Goal: Transaction & Acquisition: Book appointment/travel/reservation

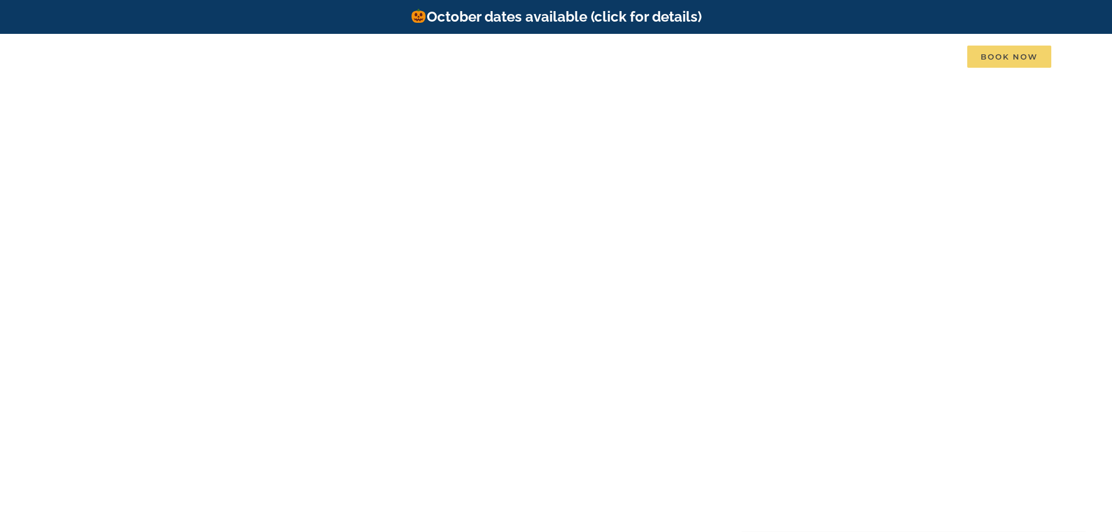
click at [1018, 54] on span "Book Now" at bounding box center [1009, 57] width 84 height 22
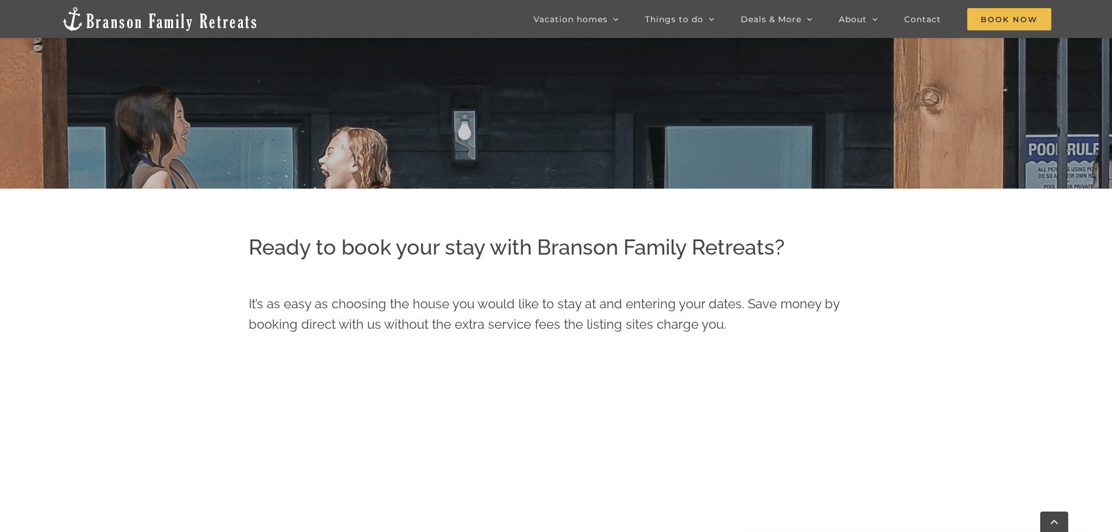
scroll to position [525, 0]
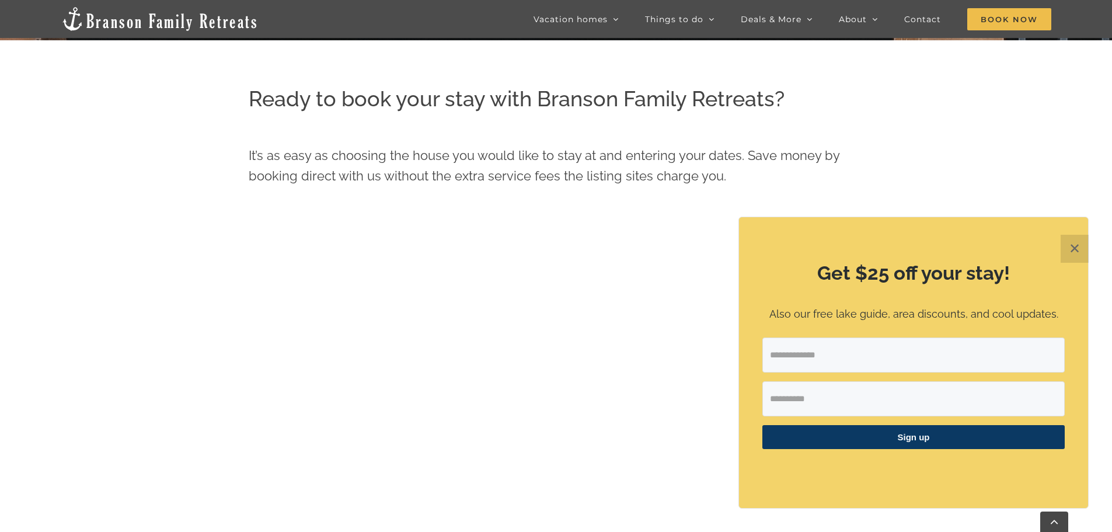
click at [1078, 249] on button "✕" at bounding box center [1075, 249] width 28 height 28
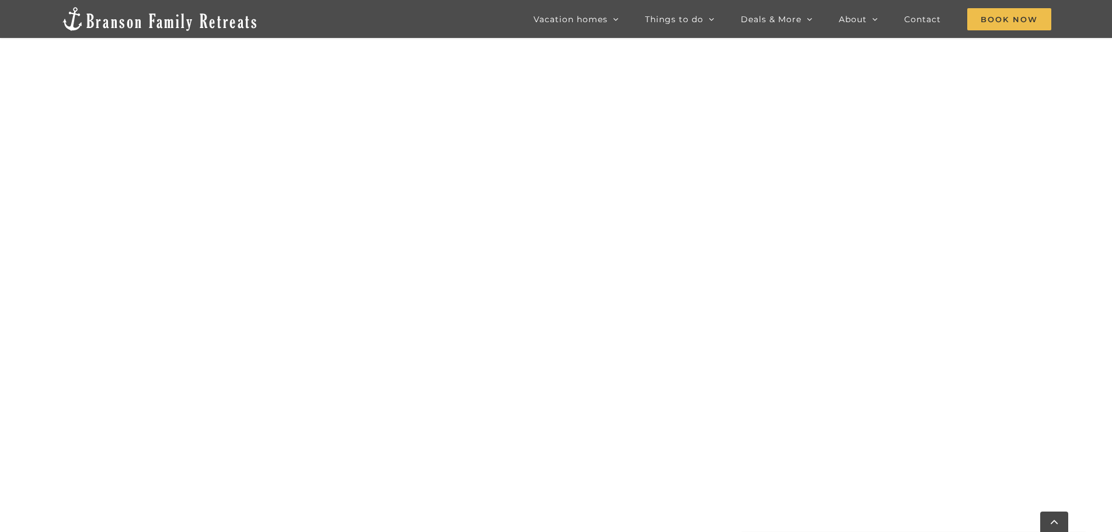
scroll to position [824, 0]
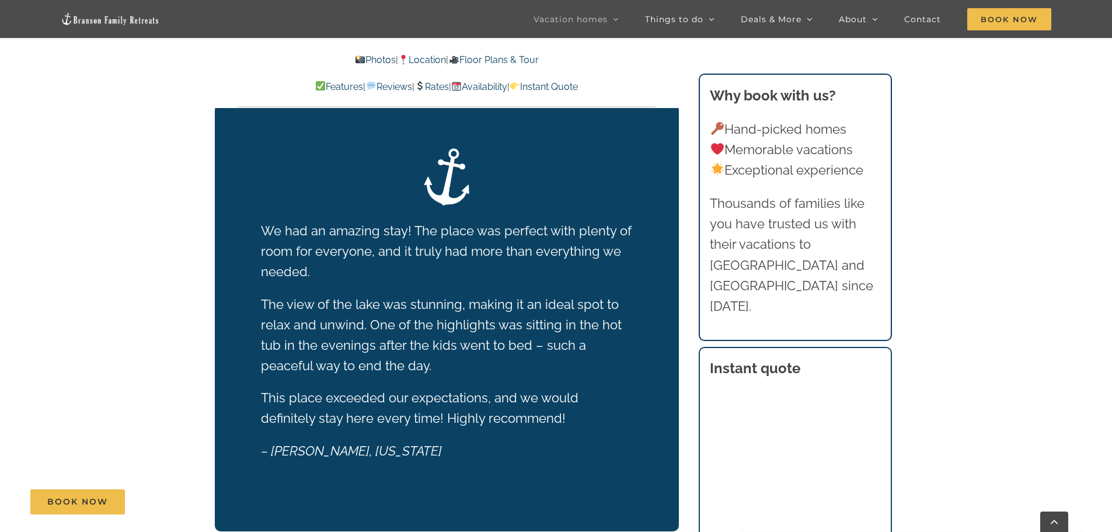
scroll to position [1810, 0]
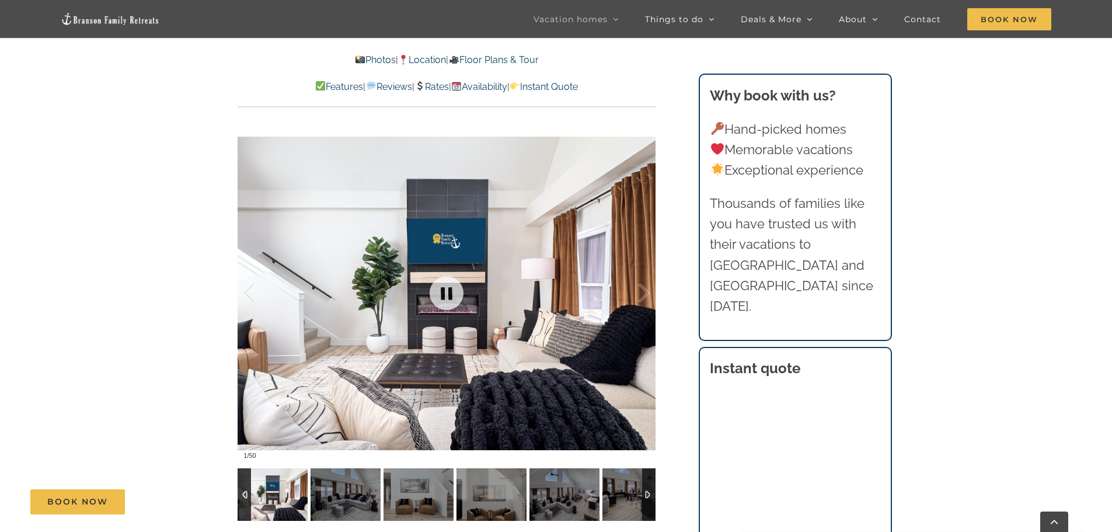
click at [464, 221] on div at bounding box center [447, 292] width 418 height 343
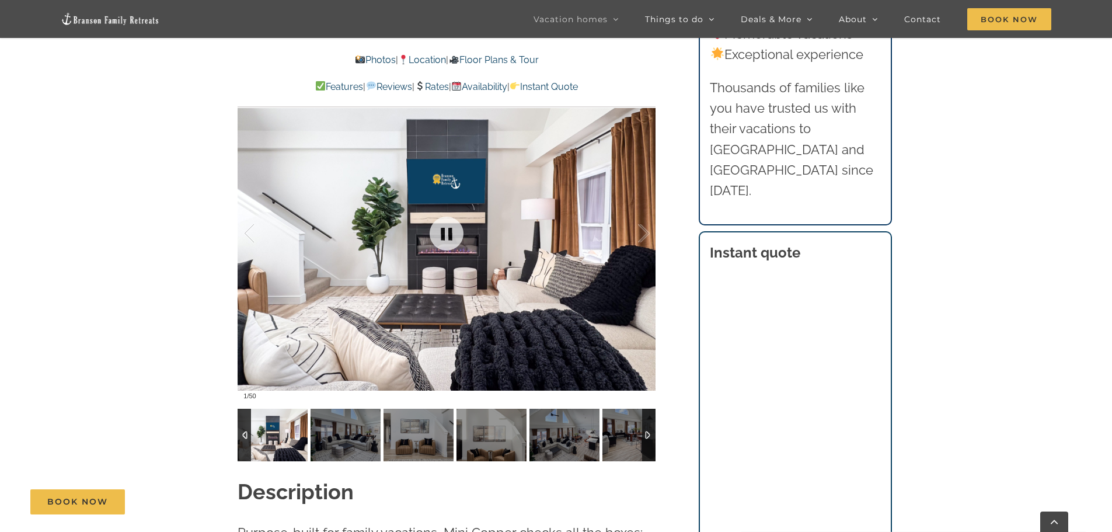
scroll to position [992, 0]
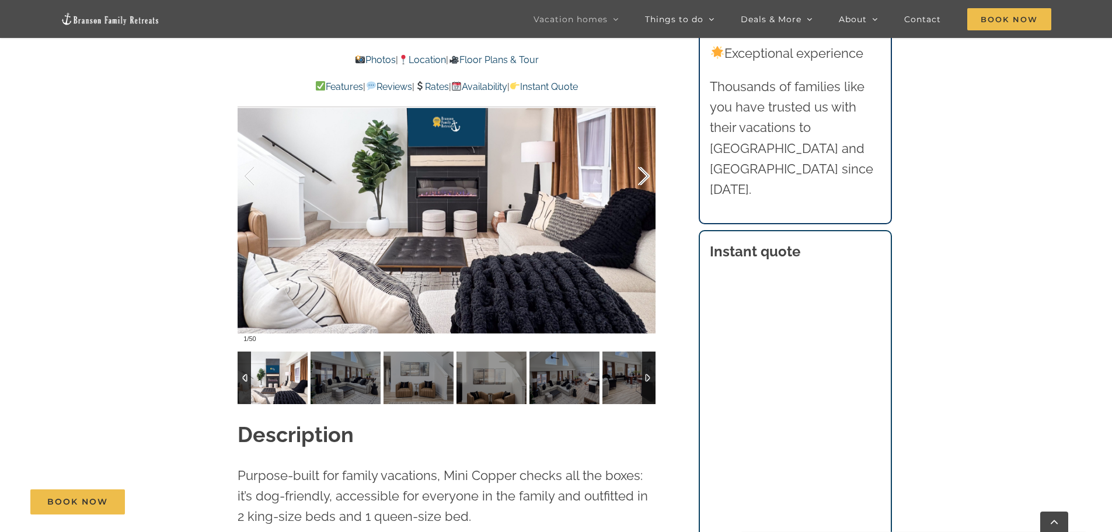
click at [645, 173] on div at bounding box center [632, 176] width 36 height 72
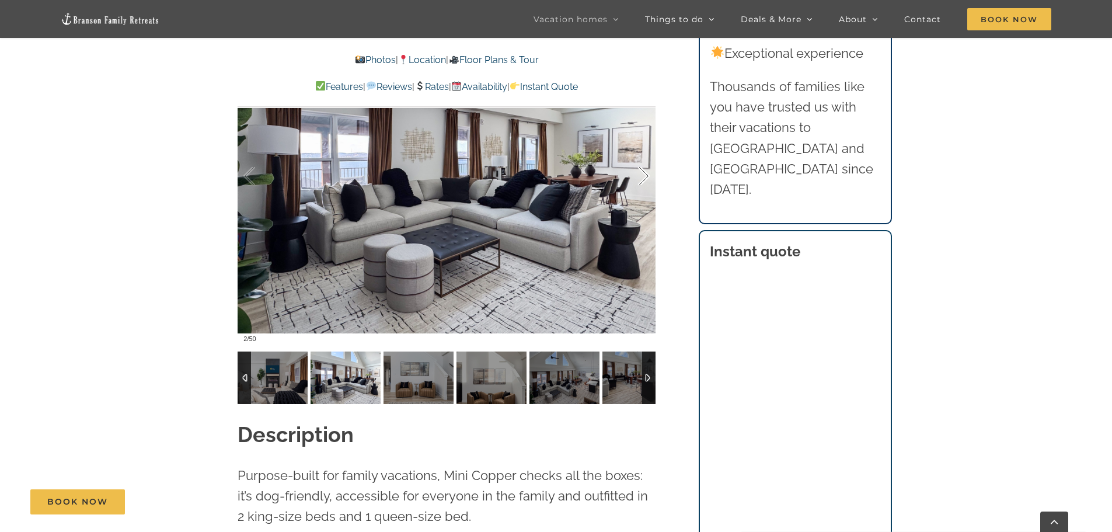
click at [645, 173] on div at bounding box center [632, 176] width 36 height 72
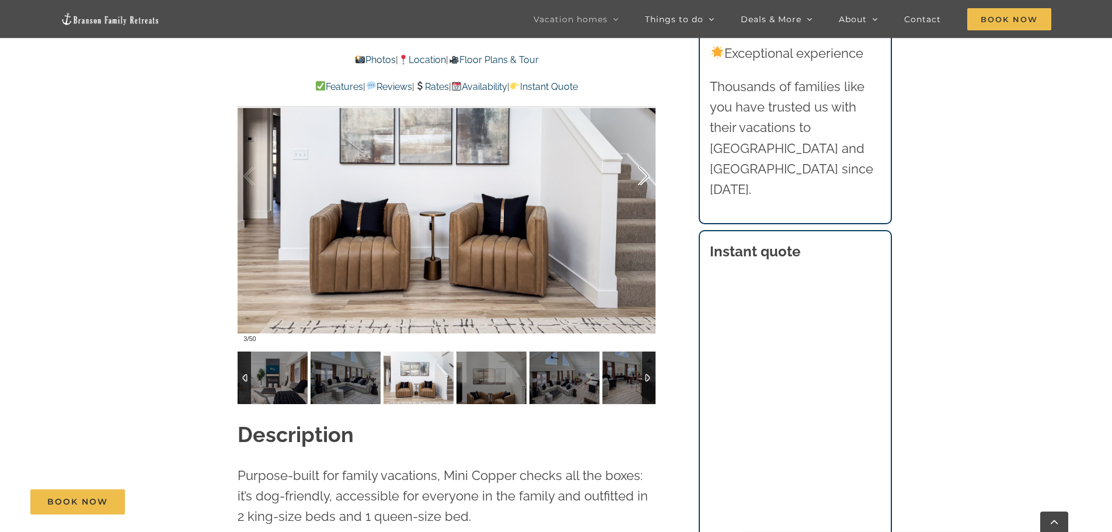
click at [645, 173] on div at bounding box center [632, 176] width 36 height 72
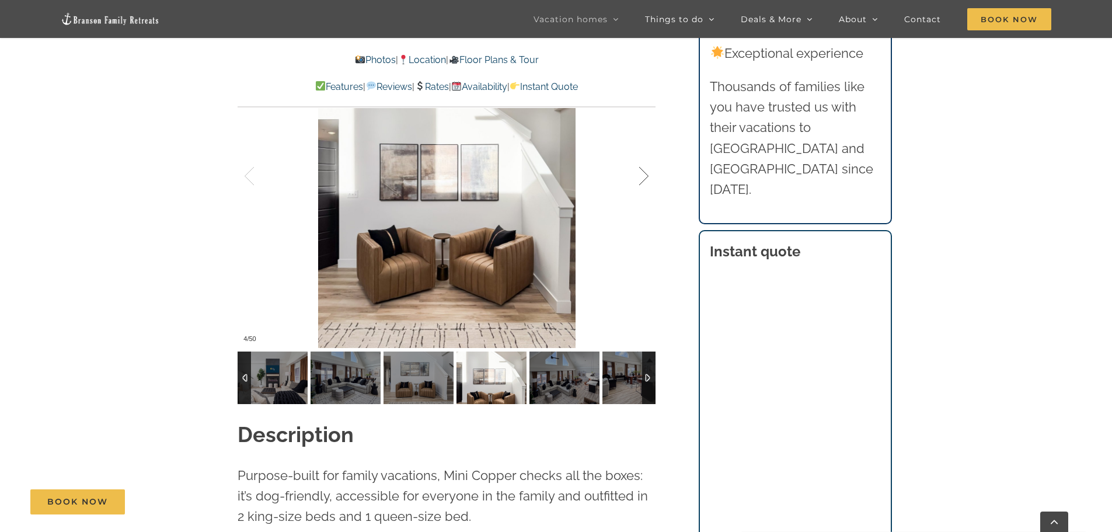
click at [645, 173] on div at bounding box center [632, 176] width 36 height 72
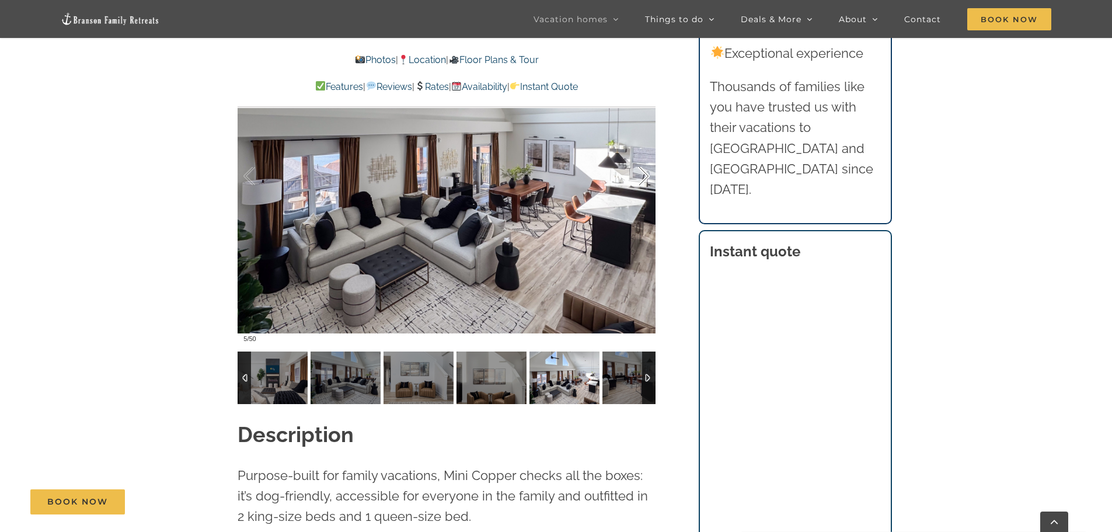
click at [645, 173] on div at bounding box center [632, 176] width 36 height 72
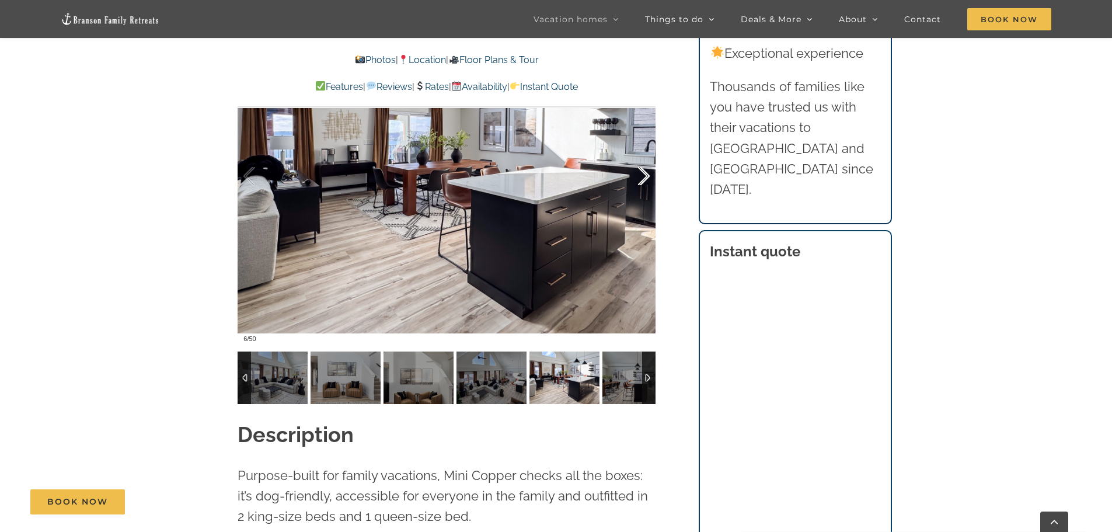
click at [645, 173] on div at bounding box center [632, 176] width 36 height 72
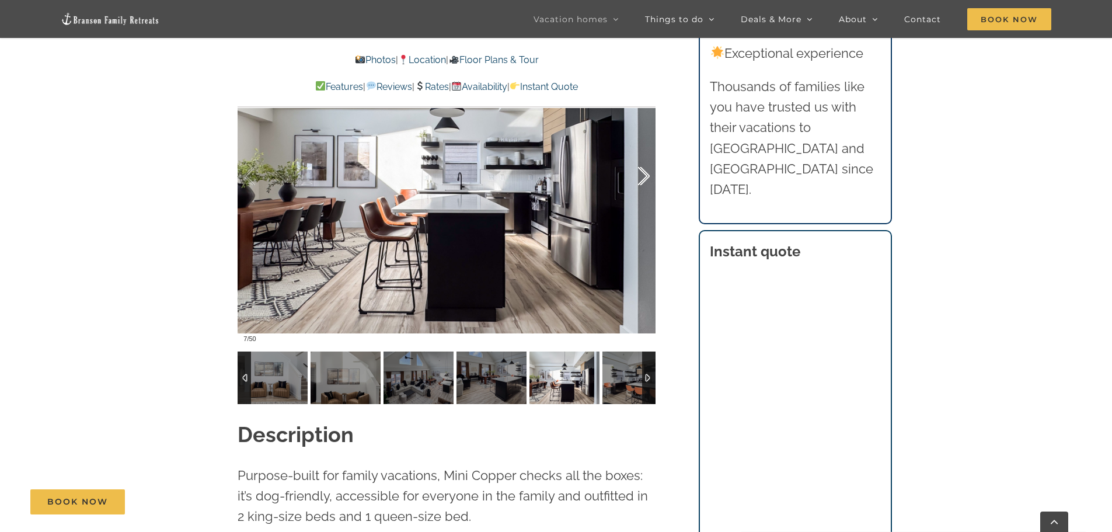
click at [645, 173] on div at bounding box center [632, 176] width 36 height 72
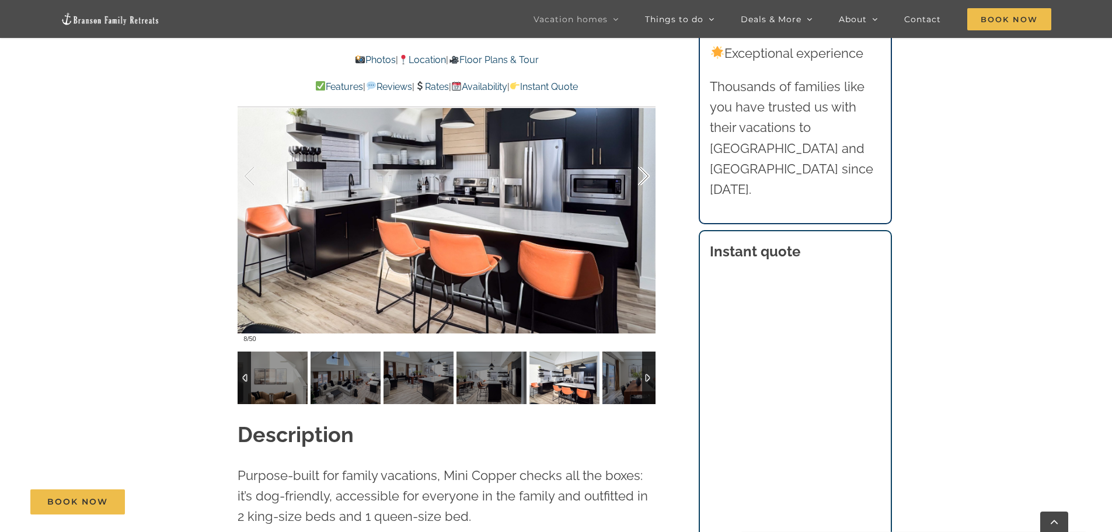
click at [645, 173] on div at bounding box center [632, 176] width 36 height 72
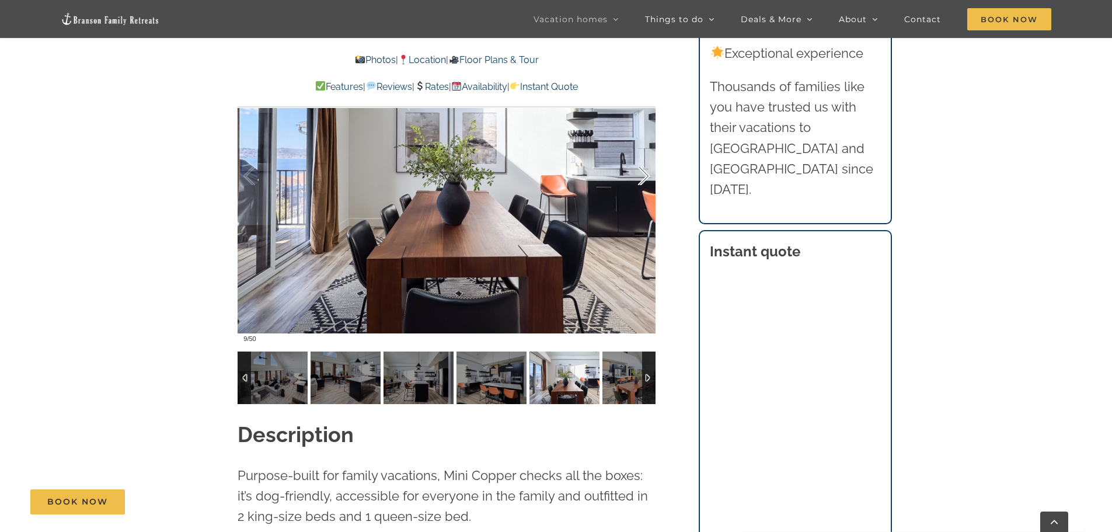
click at [645, 173] on div at bounding box center [632, 176] width 36 height 72
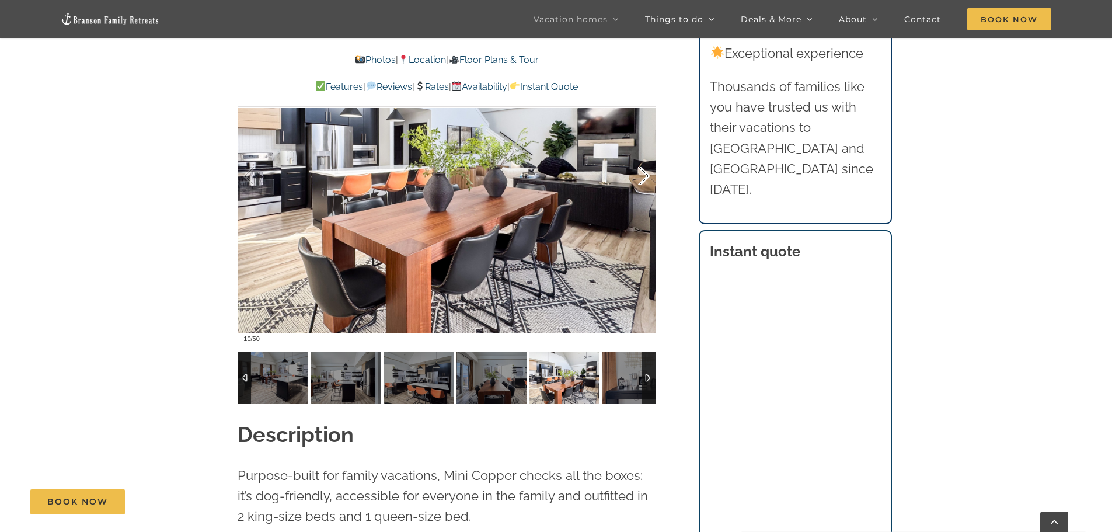
click at [645, 173] on div at bounding box center [632, 176] width 36 height 72
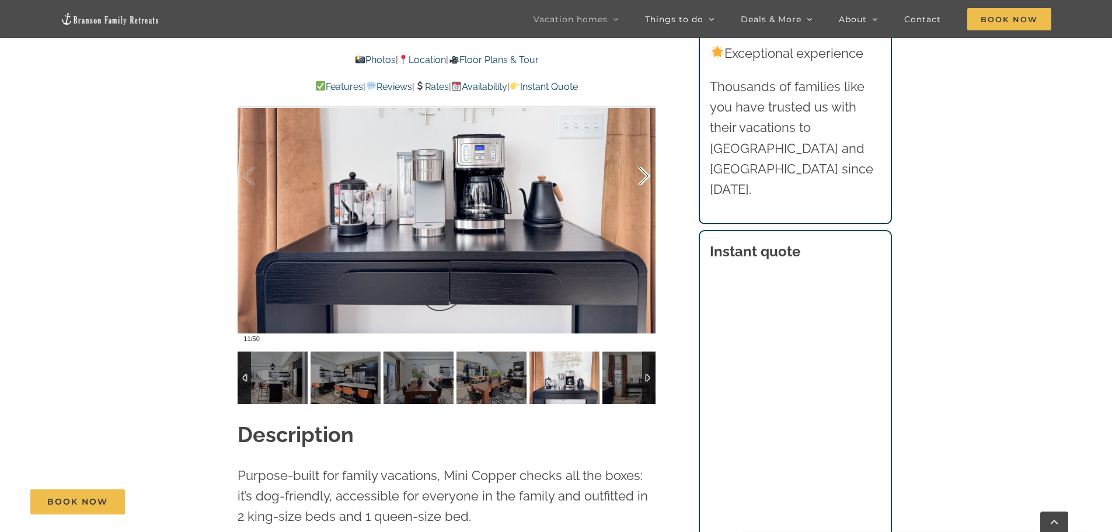
click at [645, 173] on div at bounding box center [632, 176] width 36 height 72
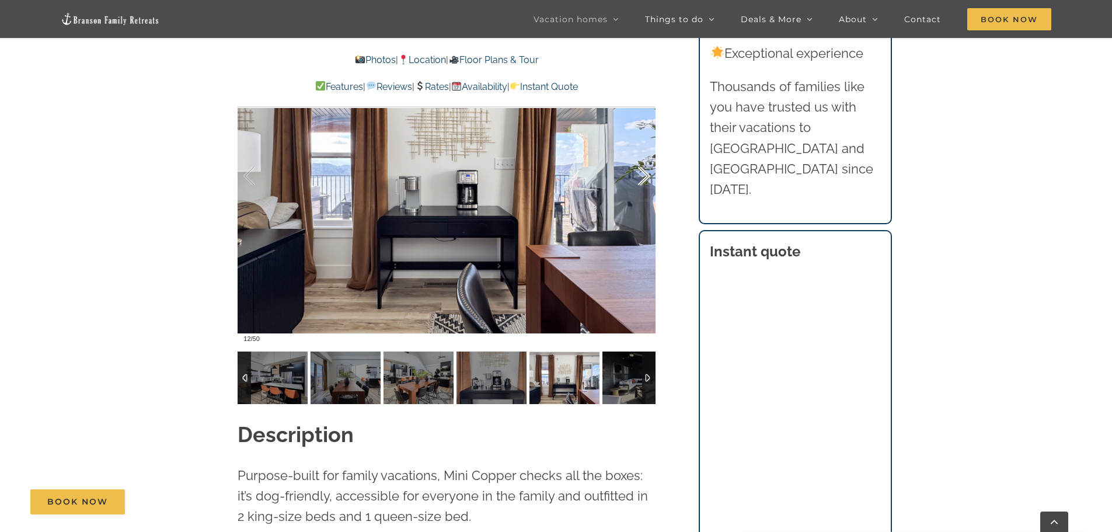
click at [645, 173] on div at bounding box center [632, 176] width 36 height 72
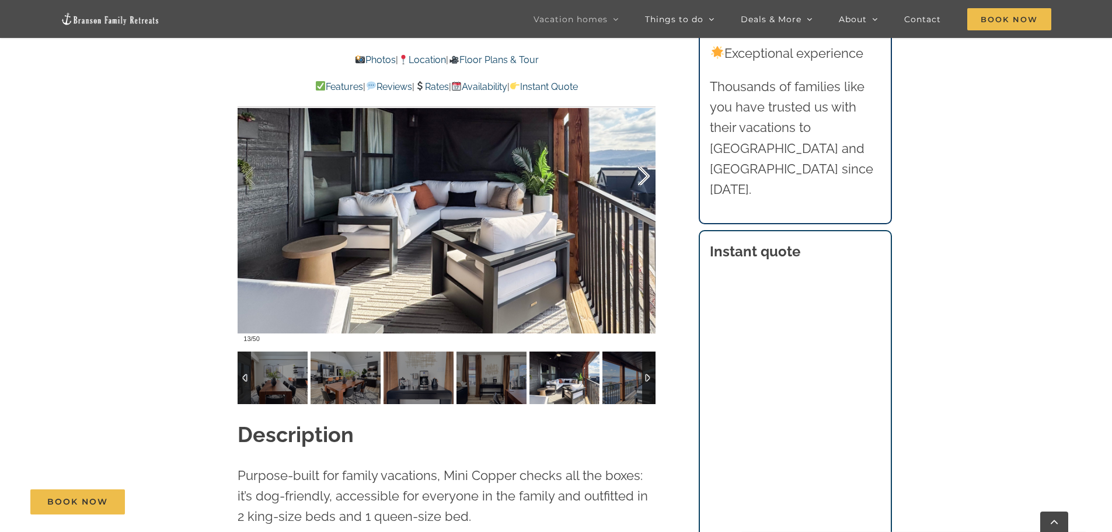
click at [645, 173] on div at bounding box center [632, 176] width 36 height 72
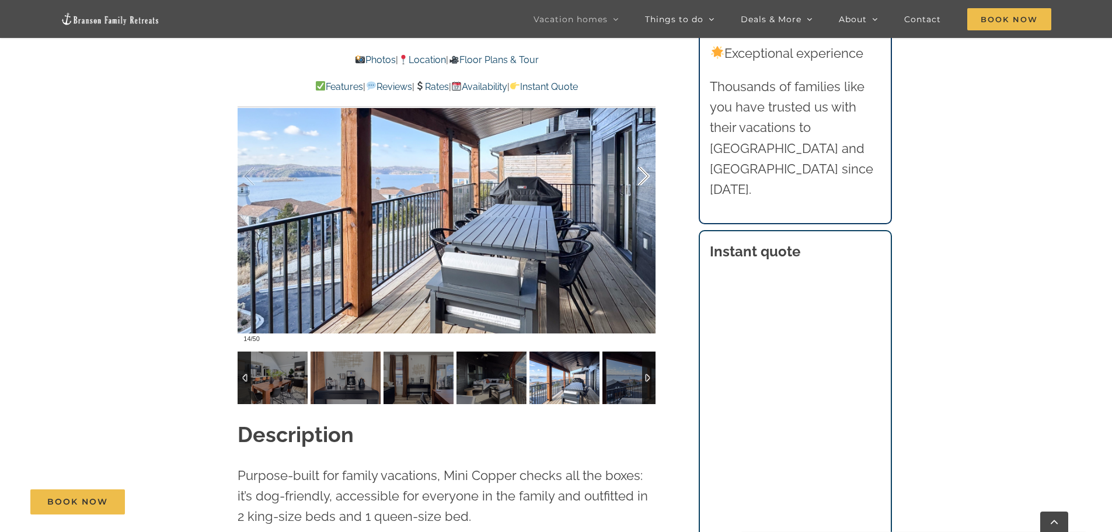
click at [645, 173] on div at bounding box center [632, 176] width 36 height 72
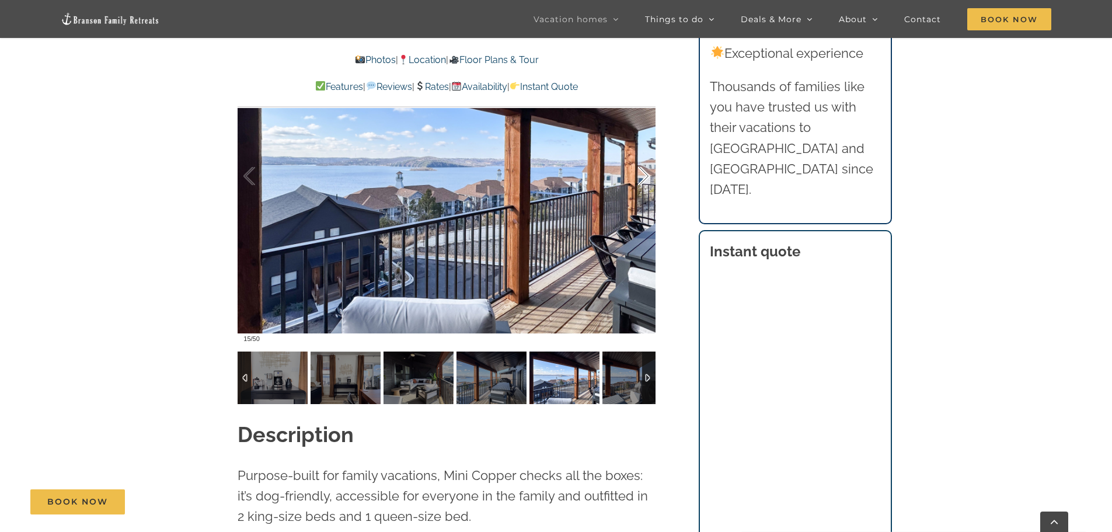
click at [645, 173] on div at bounding box center [632, 176] width 36 height 72
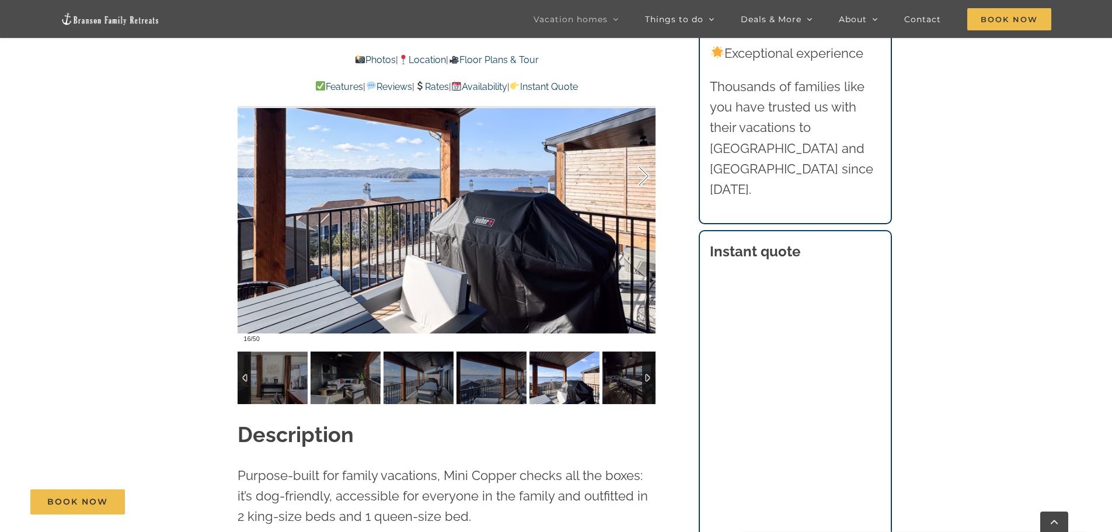
click at [645, 173] on div at bounding box center [632, 176] width 36 height 72
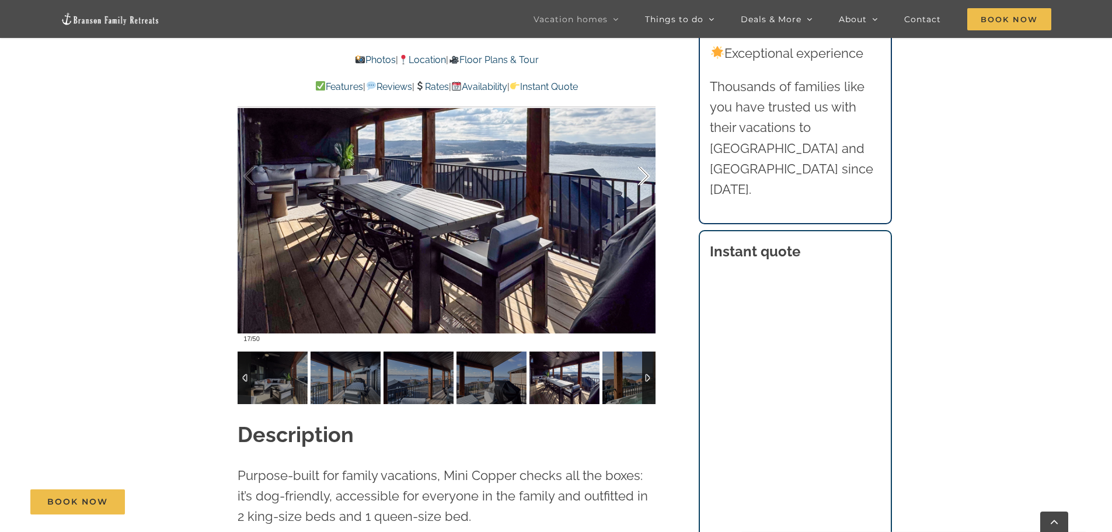
click at [645, 173] on div at bounding box center [632, 176] width 36 height 72
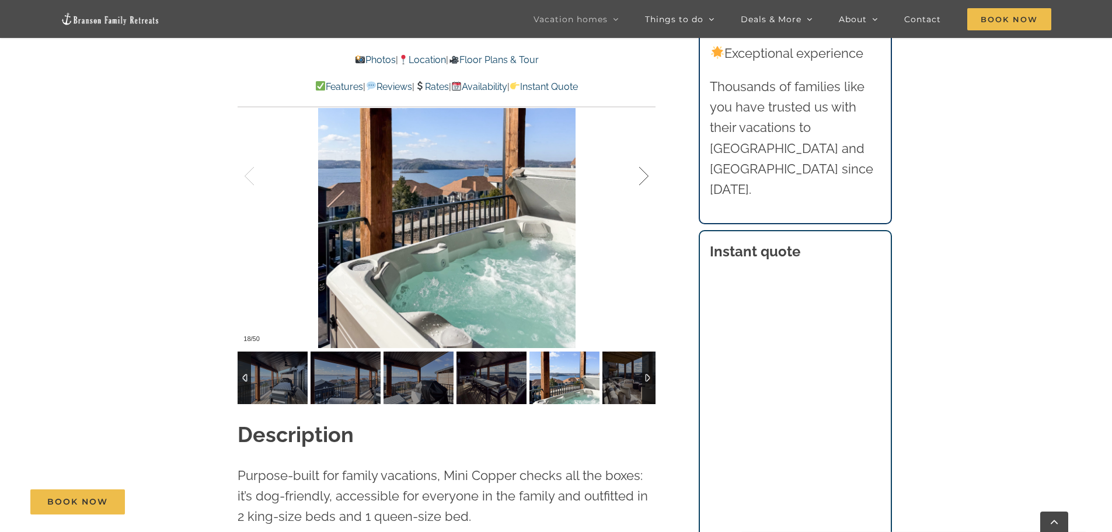
click at [645, 173] on div at bounding box center [632, 176] width 36 height 72
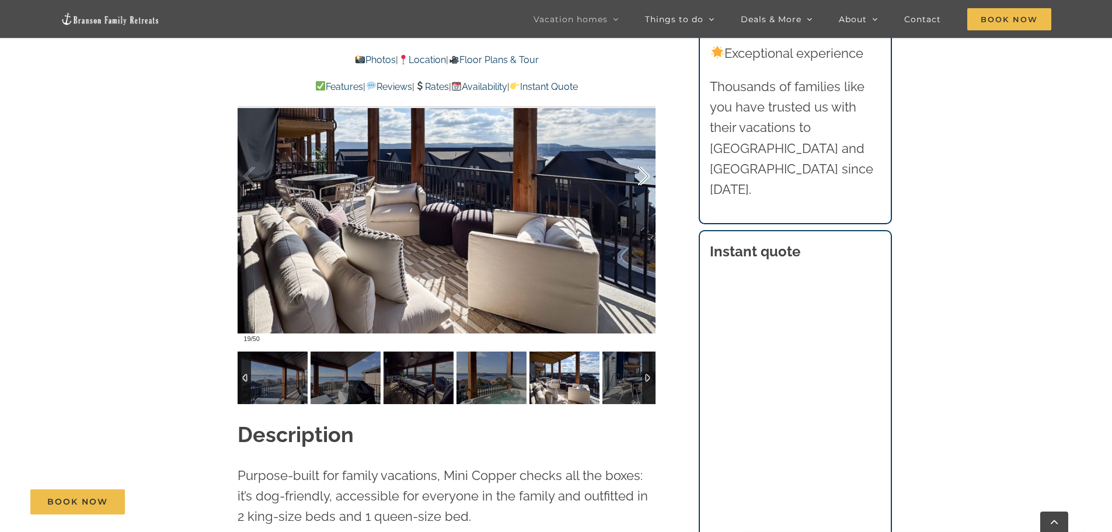
click at [645, 173] on div at bounding box center [632, 176] width 36 height 72
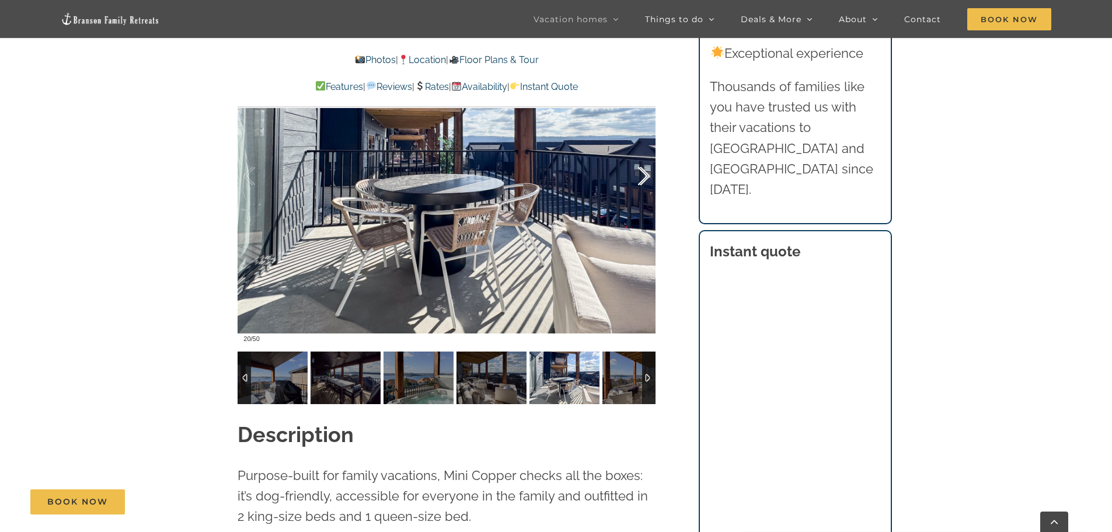
click at [645, 173] on div at bounding box center [632, 176] width 36 height 72
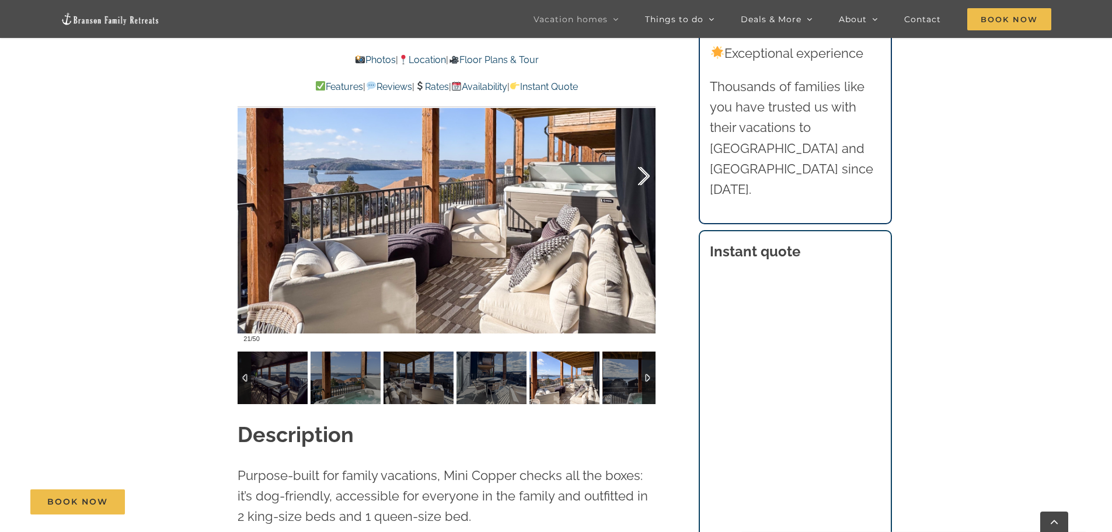
click at [645, 173] on div at bounding box center [632, 176] width 36 height 72
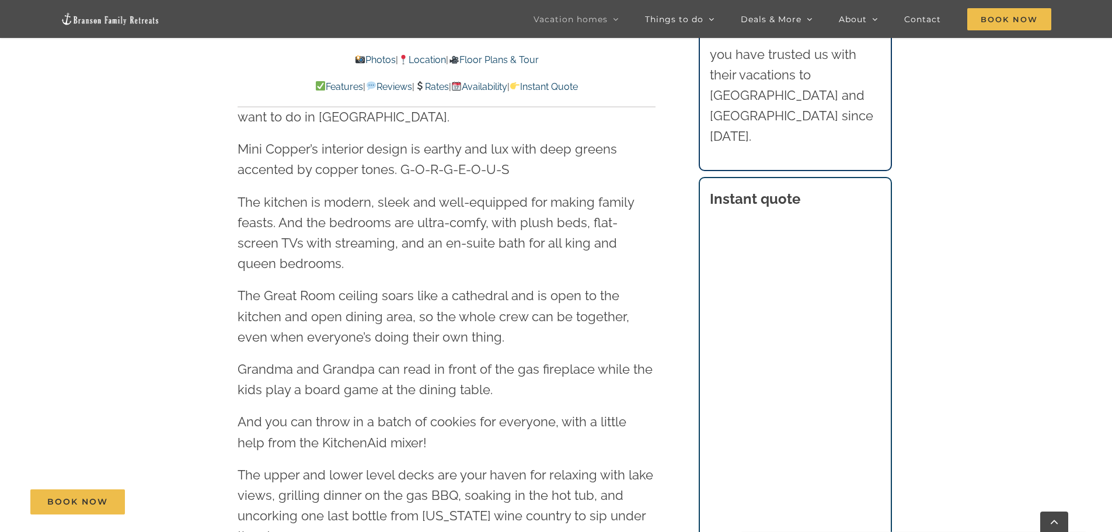
scroll to position [1635, 0]
